Goal: Book appointment/travel/reservation

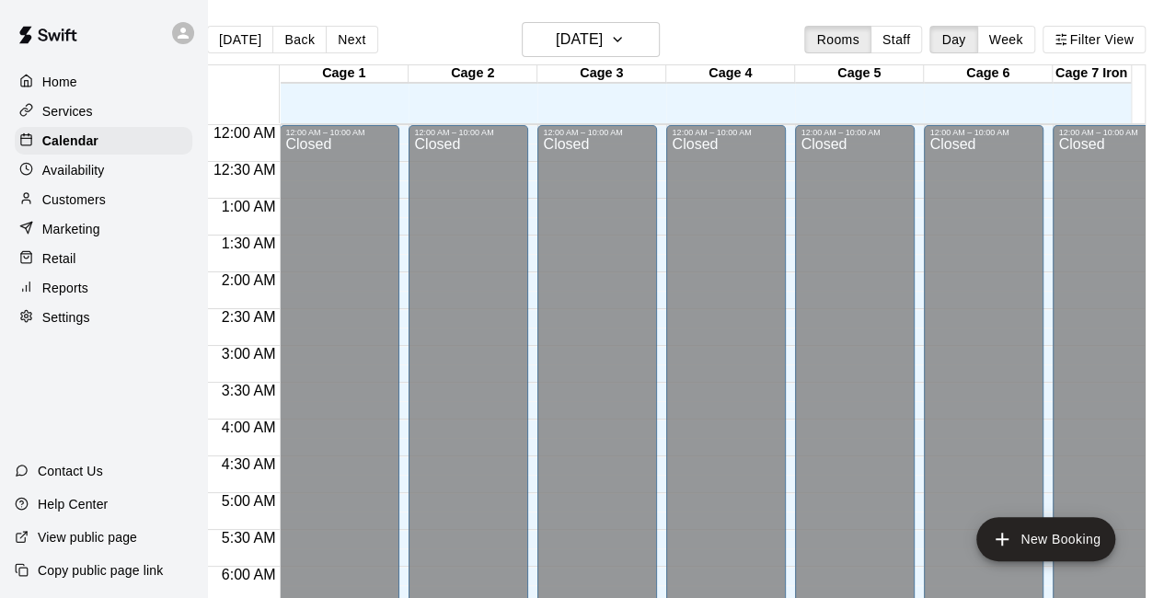
scroll to position [747, 0]
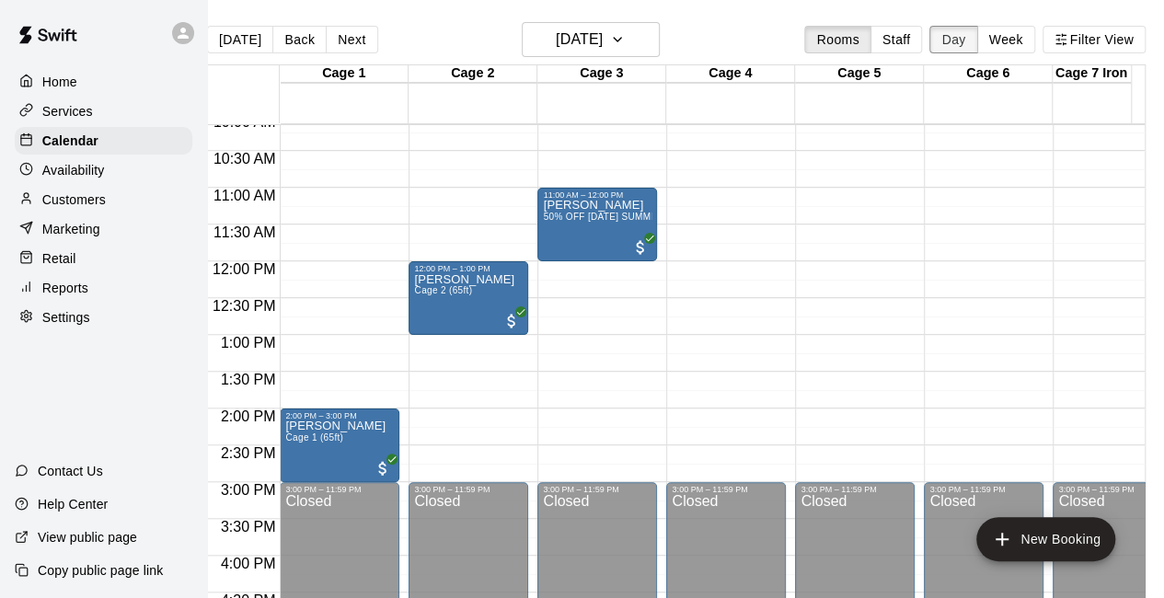
click at [960, 41] on button "Day" at bounding box center [954, 40] width 48 height 28
click at [225, 42] on button "[DATE]" at bounding box center [240, 40] width 66 height 28
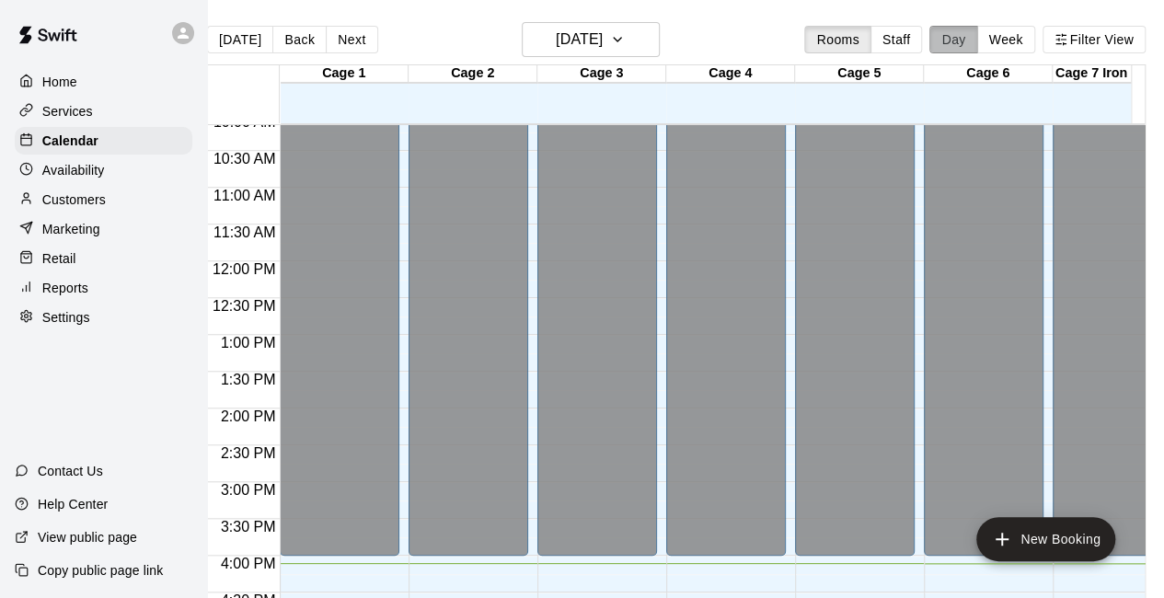
click at [952, 34] on button "Day" at bounding box center [954, 40] width 48 height 28
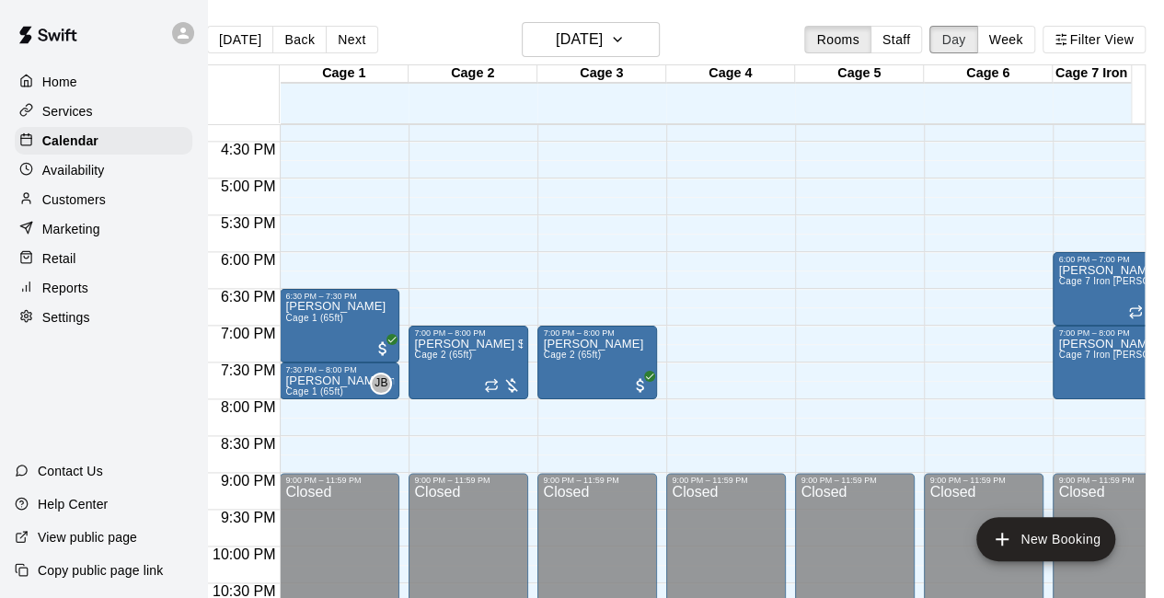
scroll to position [1199, 0]
click at [380, 347] on span "All customers have paid" at bounding box center [383, 349] width 18 height 18
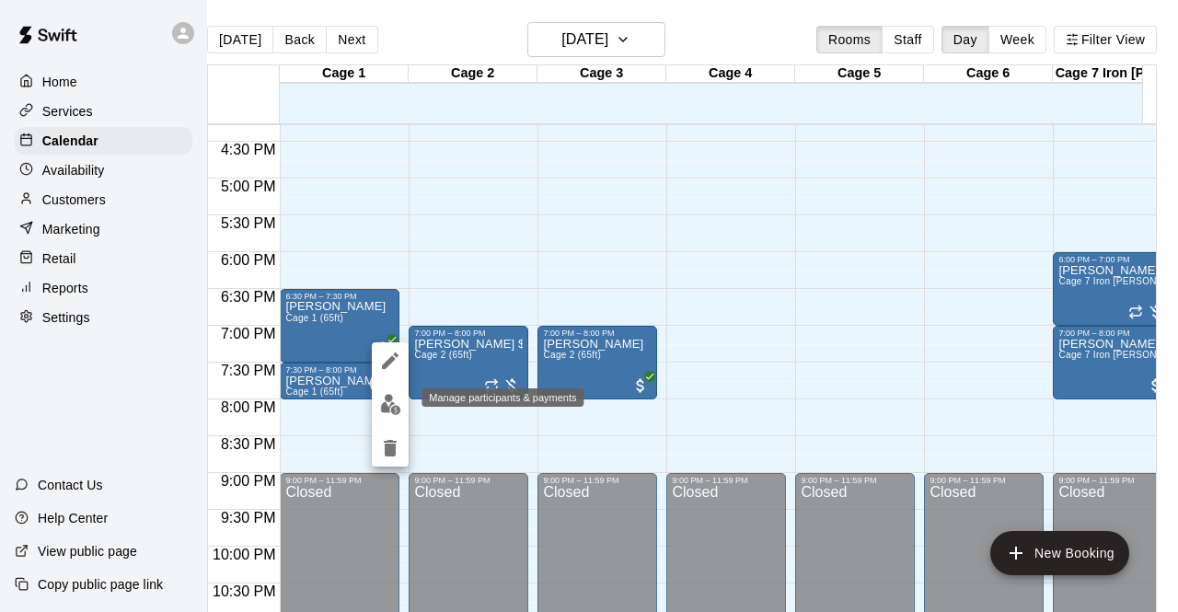
click at [387, 399] on img "edit" at bounding box center [390, 404] width 21 height 21
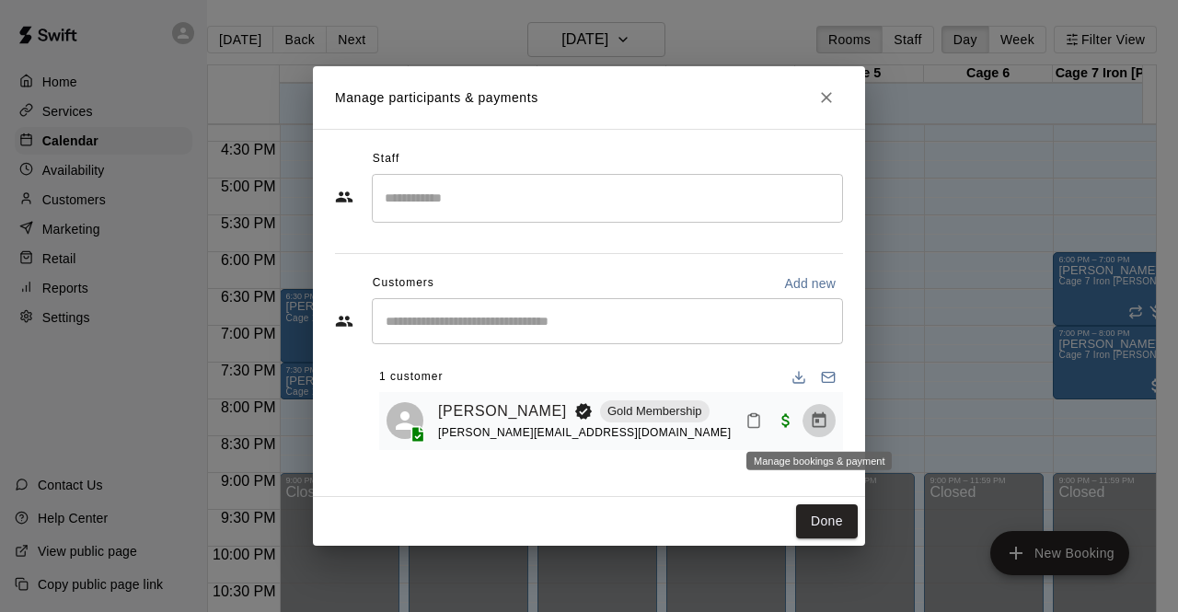
click at [814, 419] on icon "Manage bookings & payment" at bounding box center [820, 420] width 14 height 16
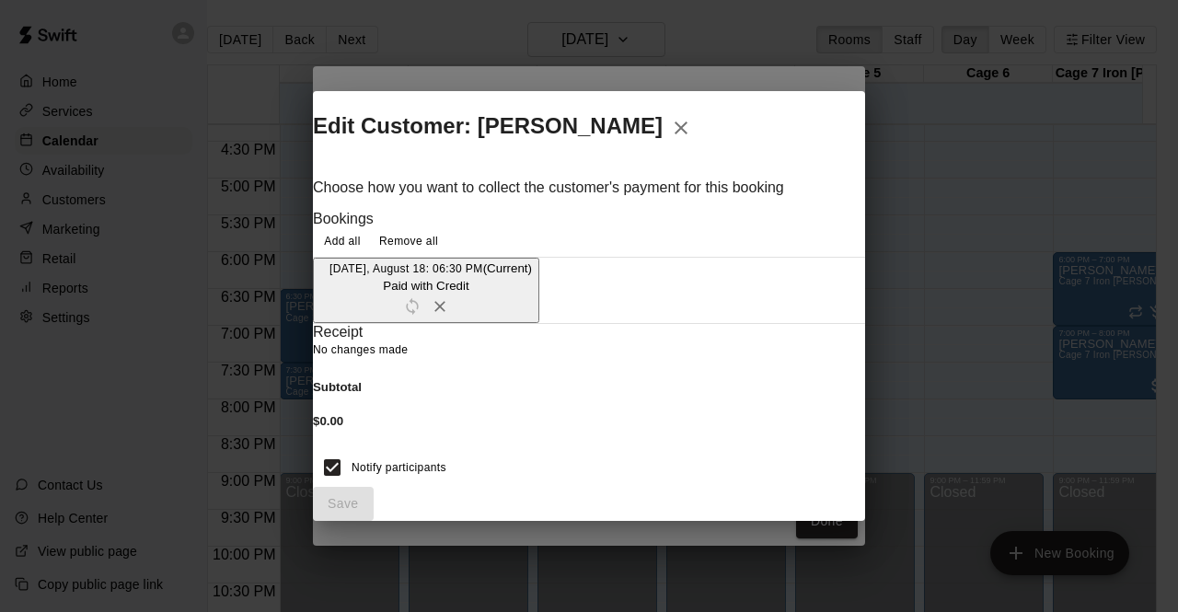
click at [692, 117] on icon "button" at bounding box center [681, 128] width 22 height 22
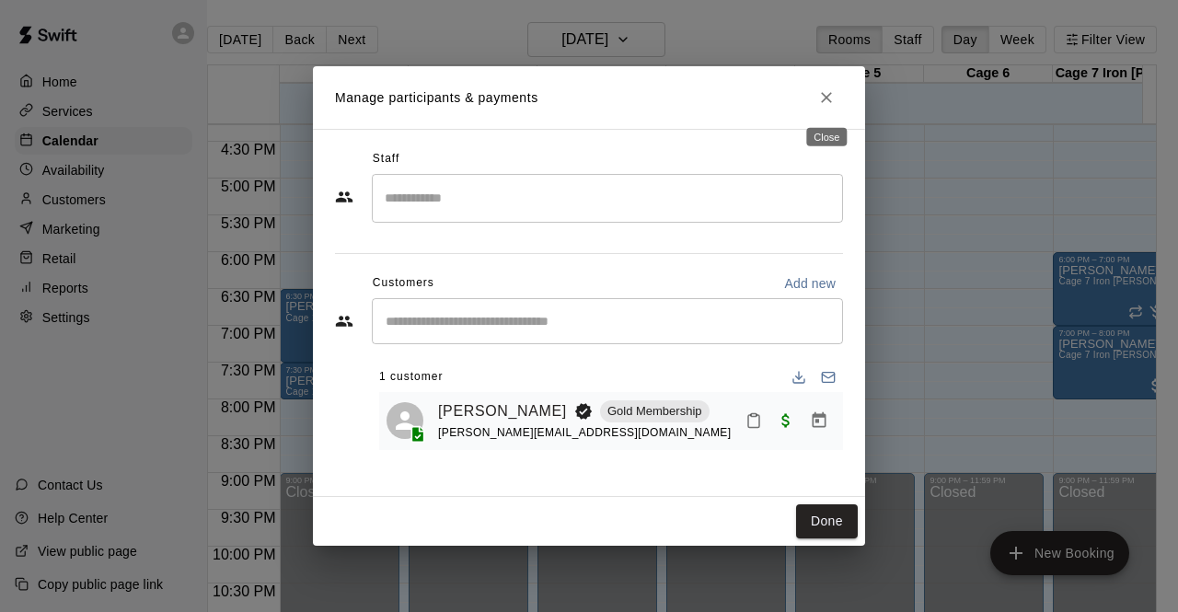
click at [818, 99] on icon "Close" at bounding box center [826, 97] width 18 height 18
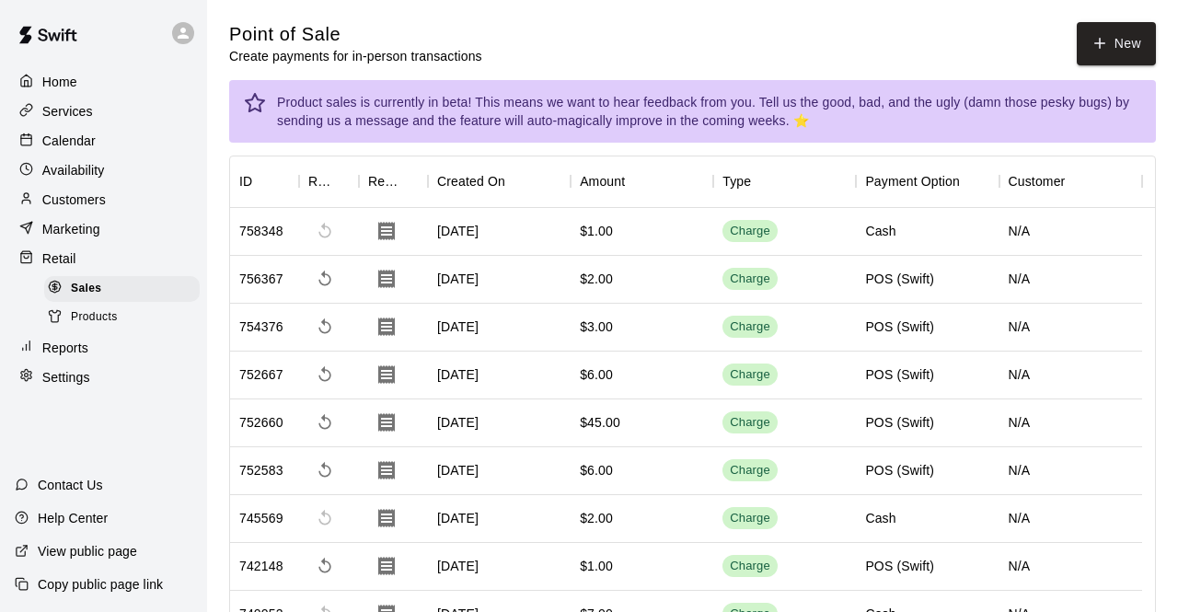
click at [106, 122] on div "Services" at bounding box center [104, 112] width 178 height 28
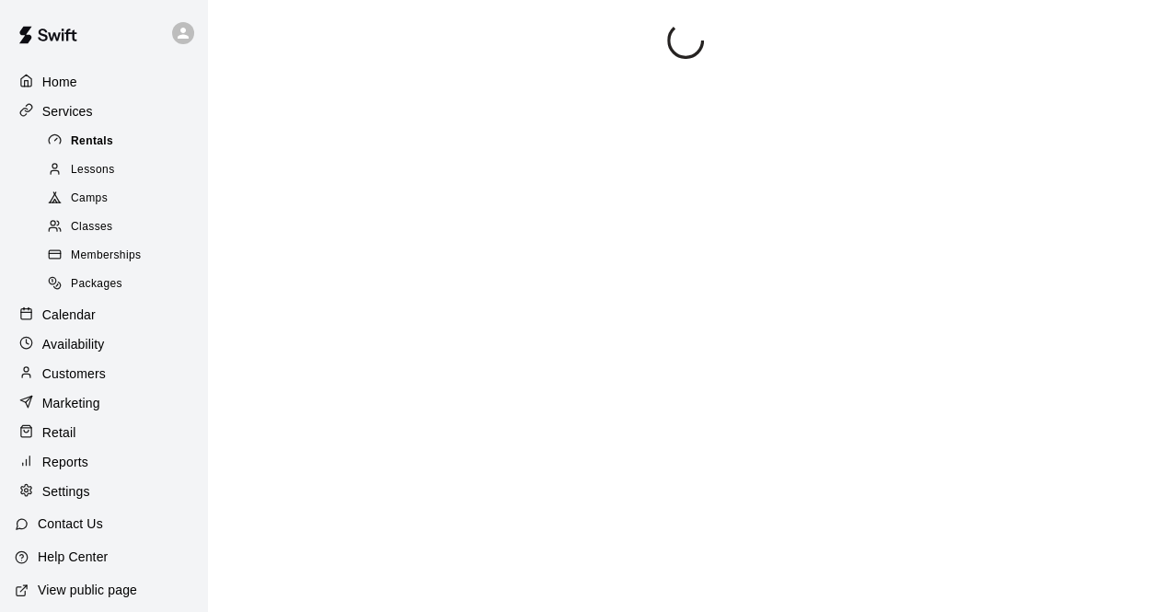
click at [100, 139] on span "Rentals" at bounding box center [92, 142] width 42 height 18
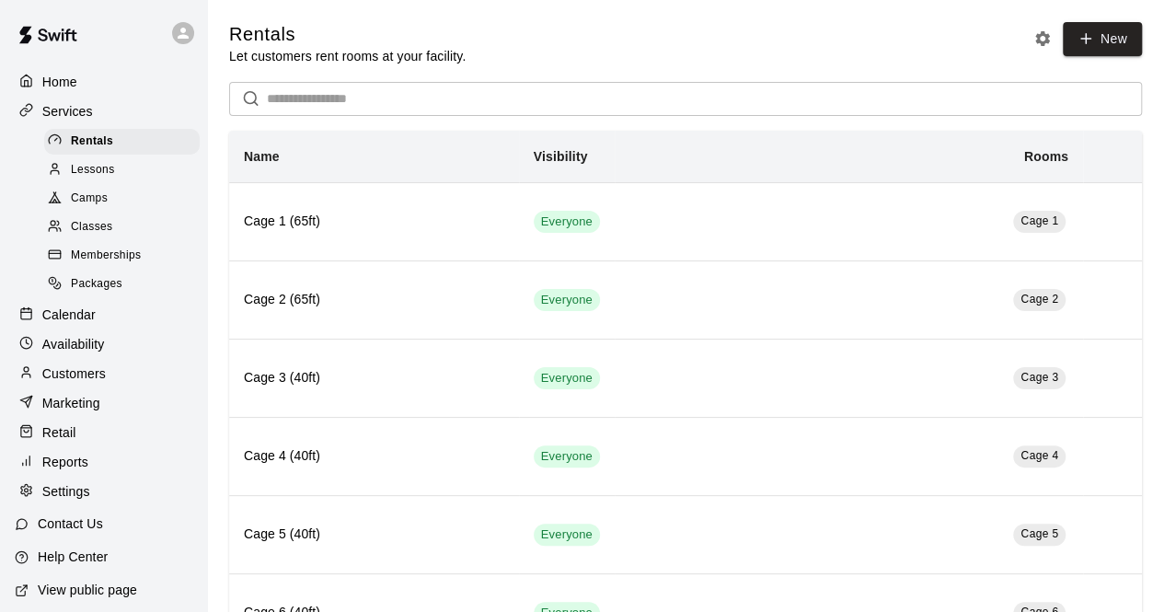
click at [76, 80] on p "Home" at bounding box center [59, 82] width 35 height 18
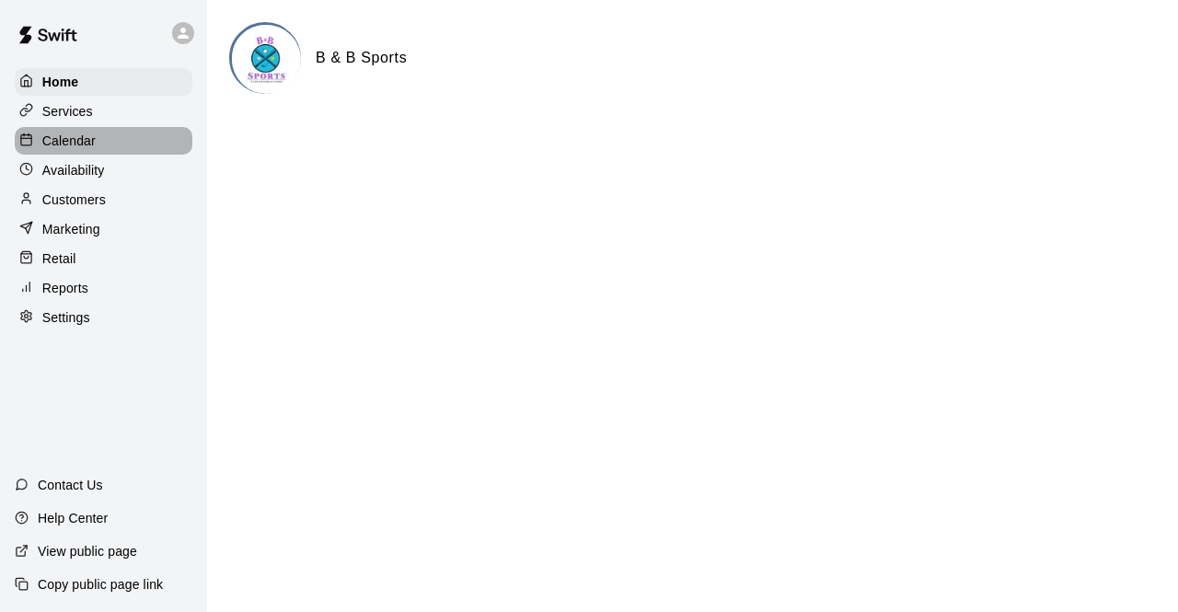
click at [87, 144] on p "Calendar" at bounding box center [68, 141] width 53 height 18
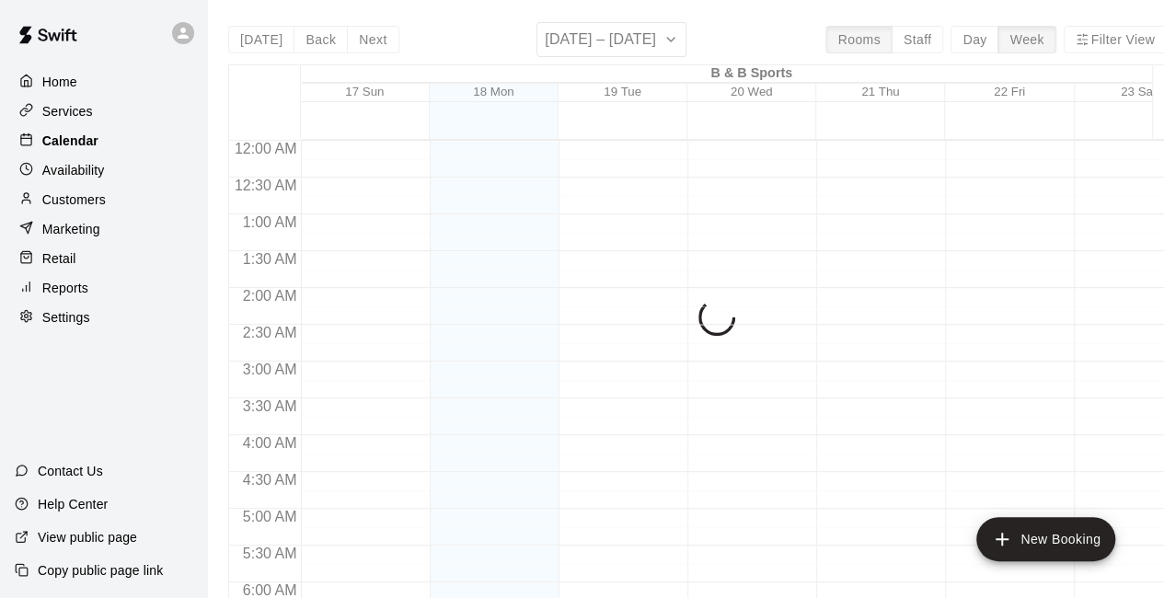
scroll to position [1200, 0]
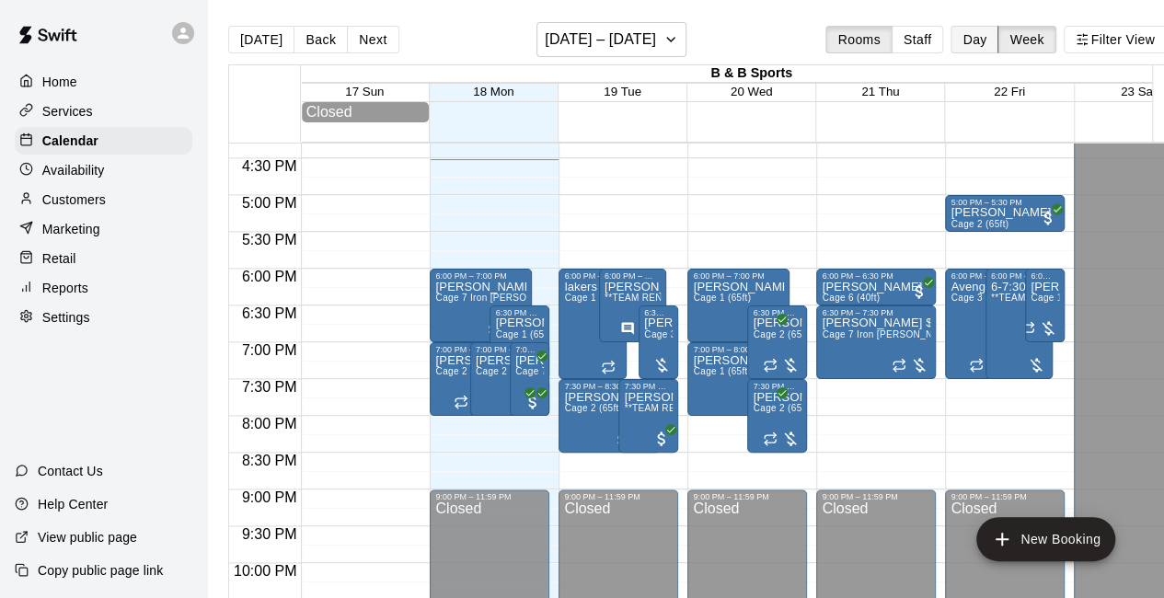
click at [992, 41] on button "Day" at bounding box center [975, 40] width 48 height 28
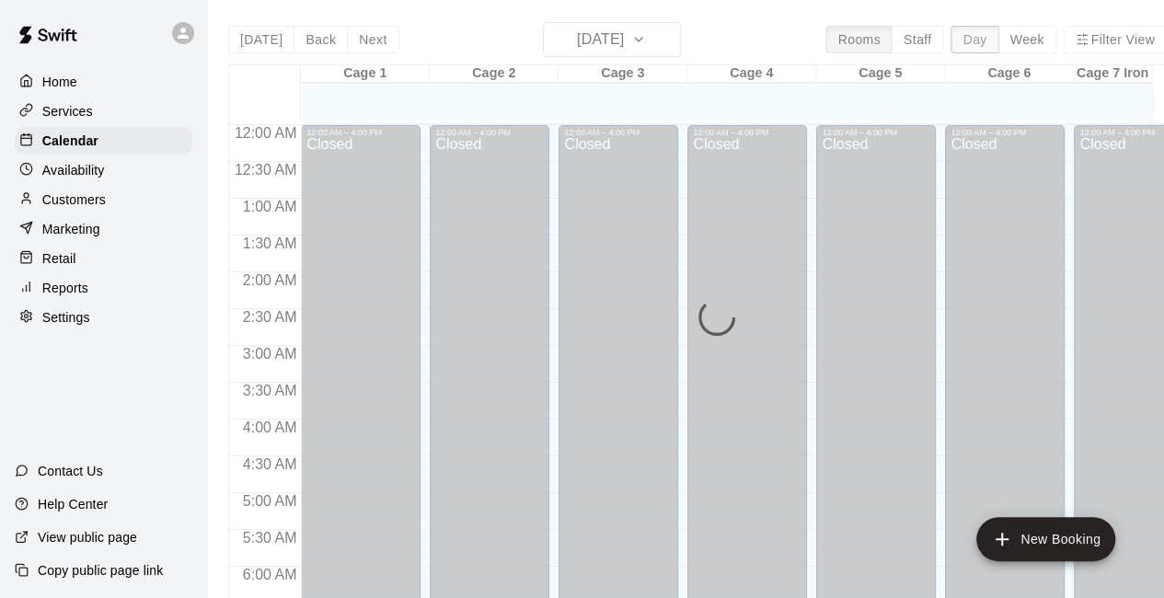
scroll to position [1217, 0]
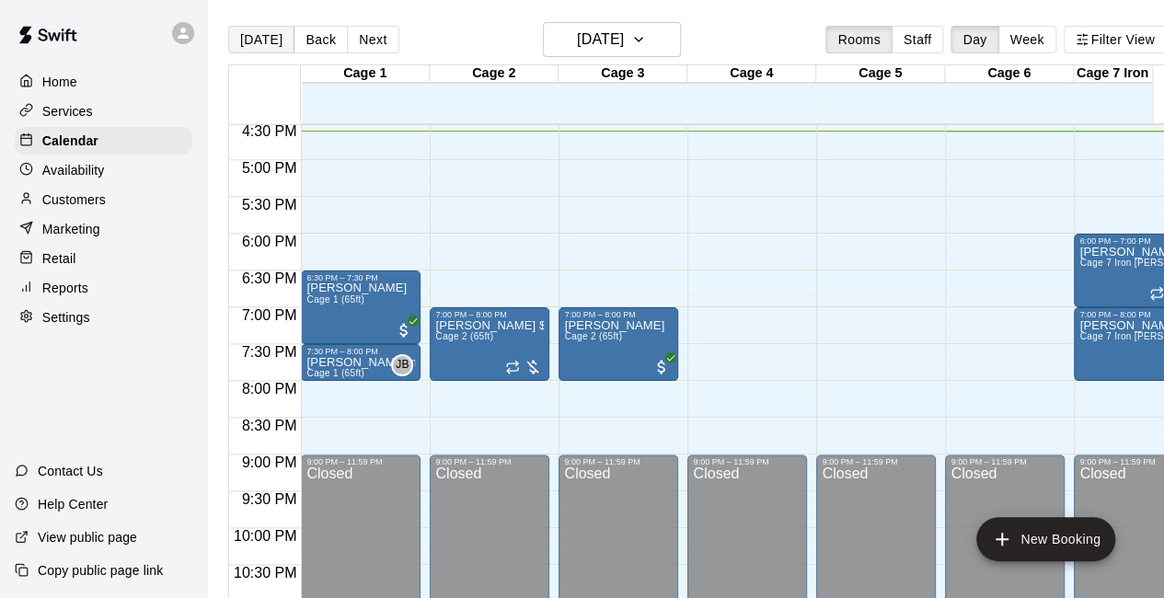
click at [249, 50] on button "[DATE]" at bounding box center [261, 40] width 66 height 28
click at [662, 39] on button "[DATE]" at bounding box center [612, 39] width 138 height 35
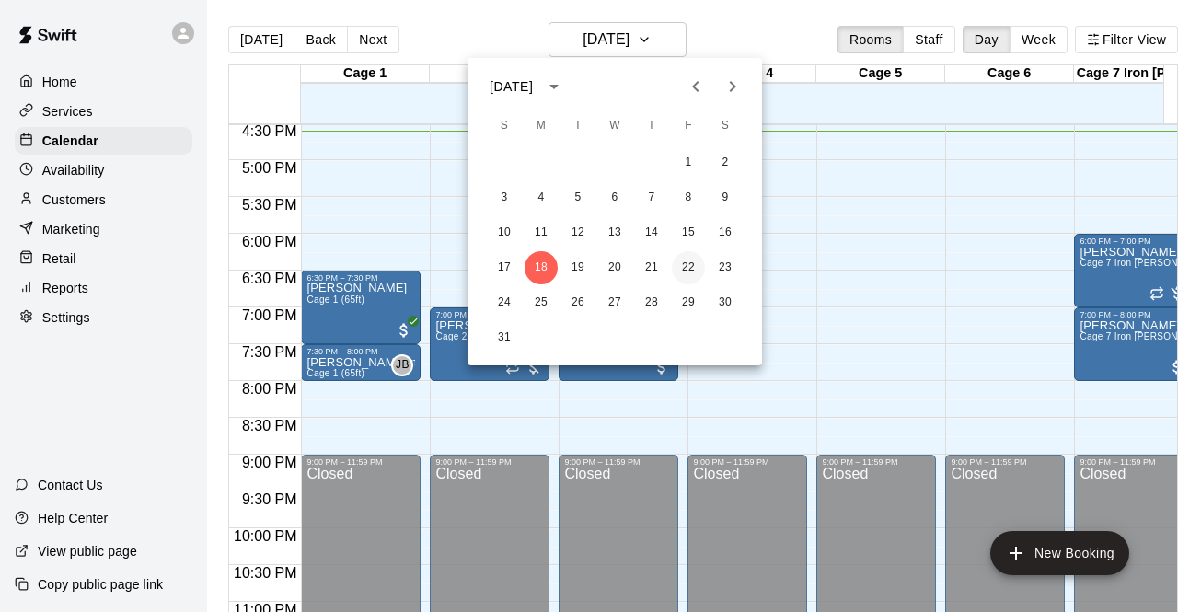
click at [689, 275] on button "22" at bounding box center [688, 267] width 33 height 33
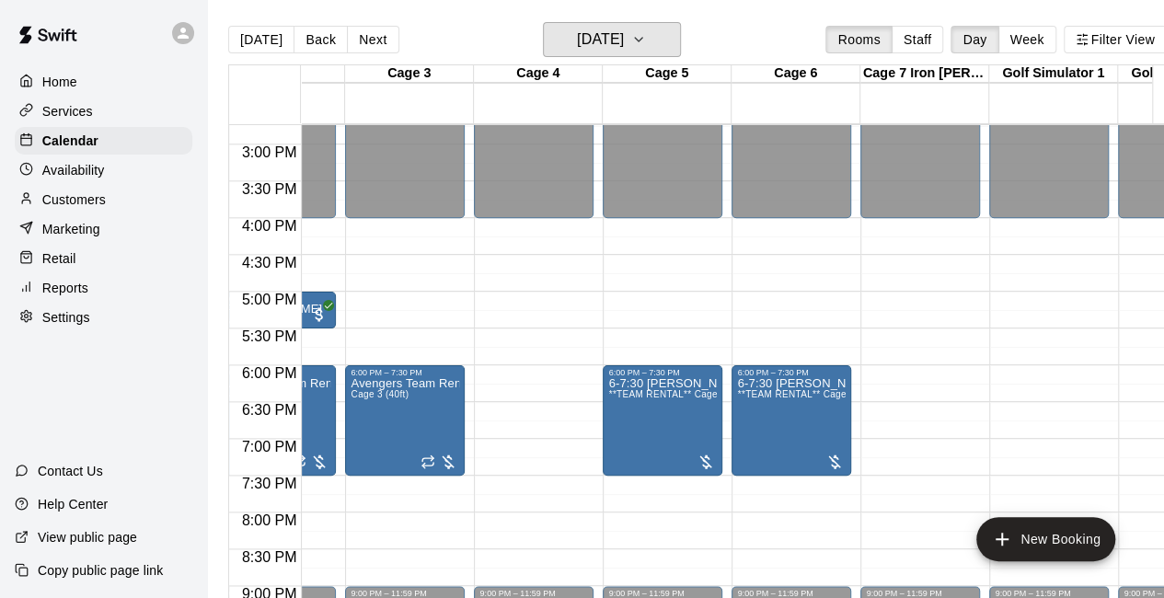
scroll to position [0, 0]
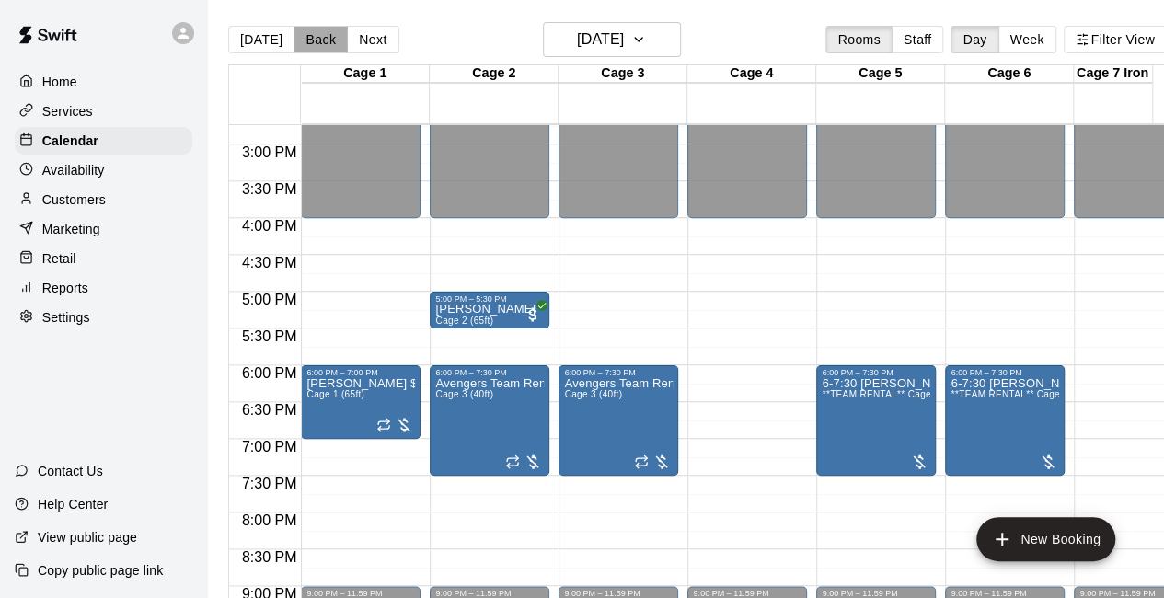
click at [307, 42] on button "Back" at bounding box center [321, 40] width 54 height 28
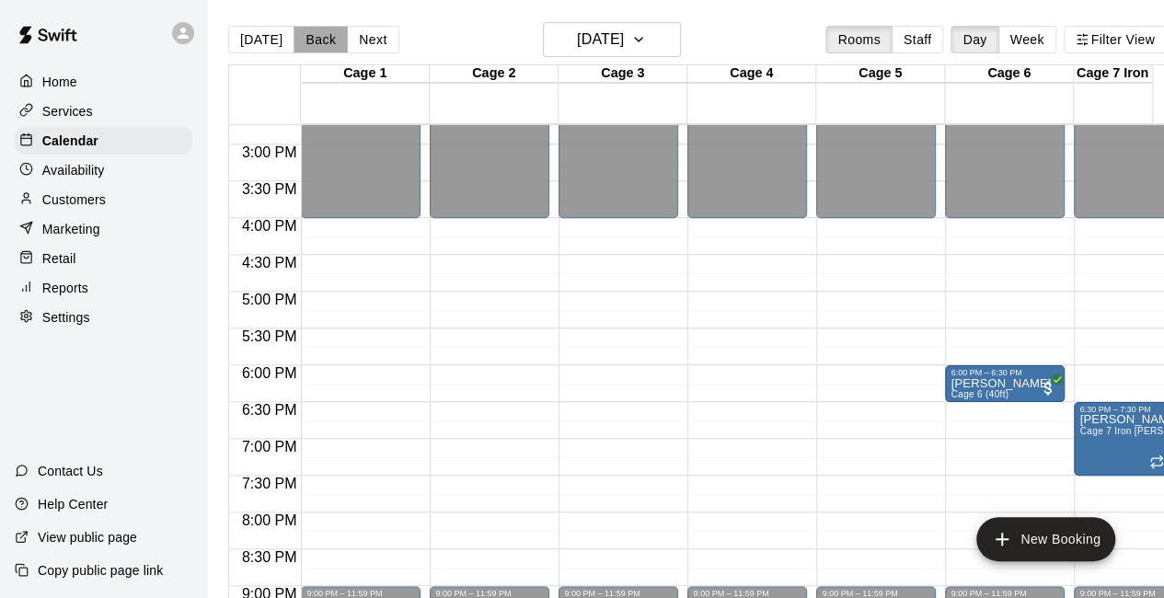
click at [317, 40] on button "Back" at bounding box center [321, 40] width 54 height 28
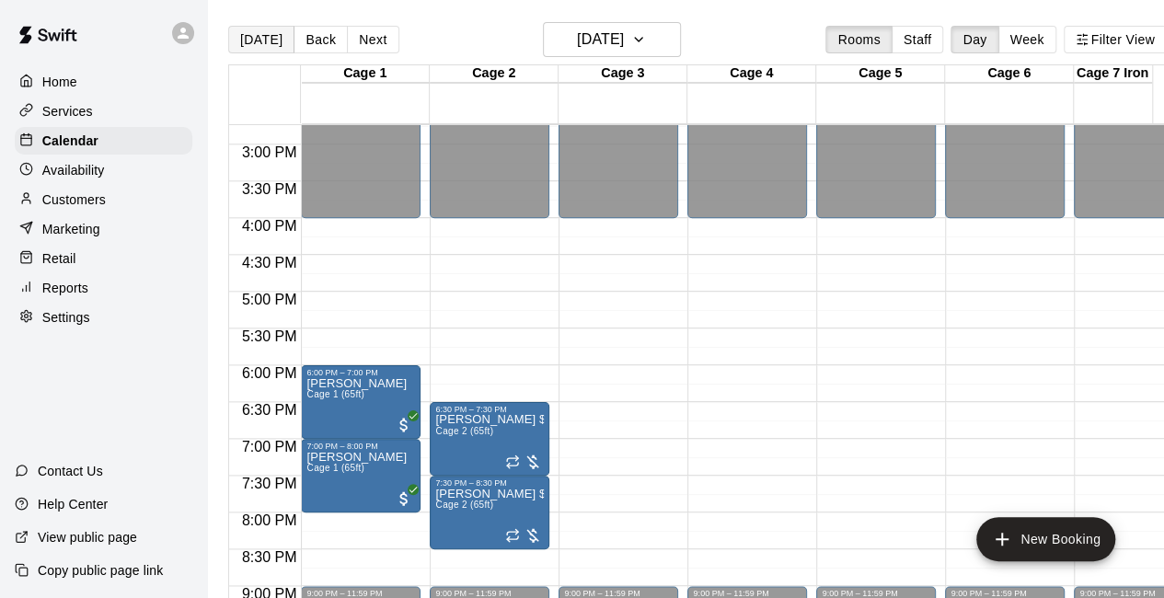
click at [265, 38] on button "[DATE]" at bounding box center [261, 40] width 66 height 28
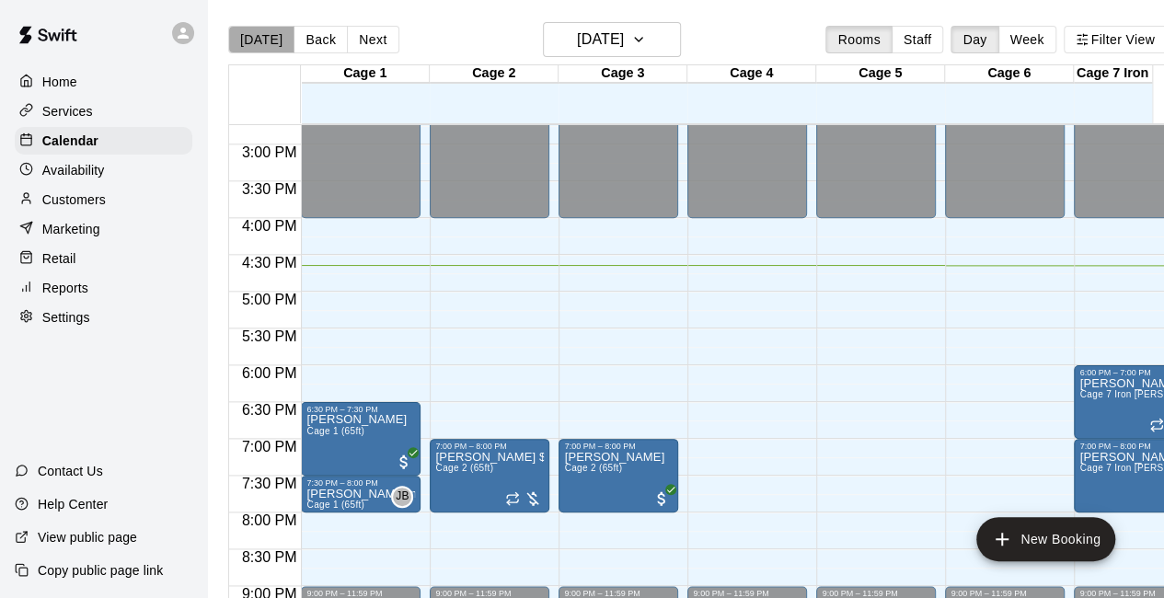
click at [265, 38] on button "[DATE]" at bounding box center [261, 40] width 66 height 28
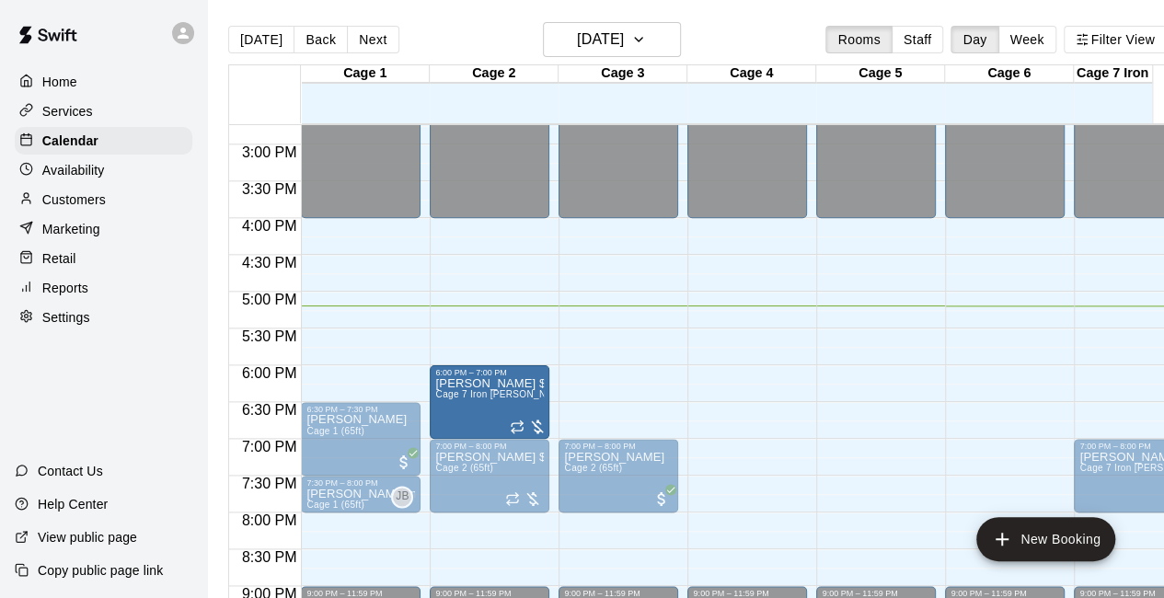
drag, startPoint x: 1155, startPoint y: 421, endPoint x: 464, endPoint y: 430, distance: 691.4
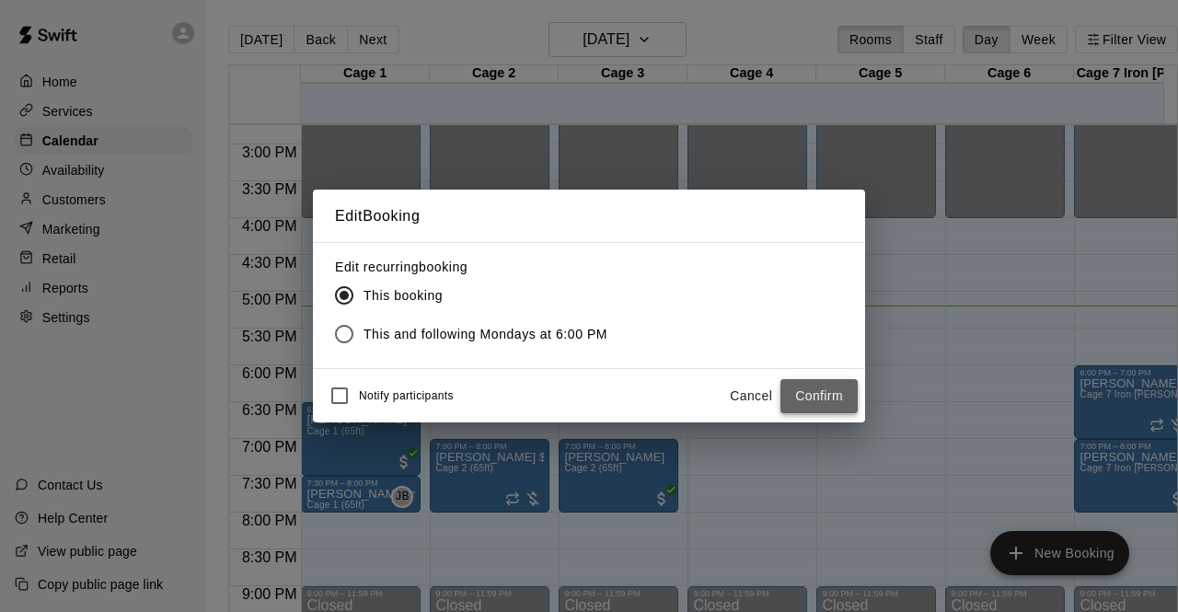
click at [788, 405] on button "Confirm" at bounding box center [819, 396] width 77 height 34
